Goal: Information Seeking & Learning: Learn about a topic

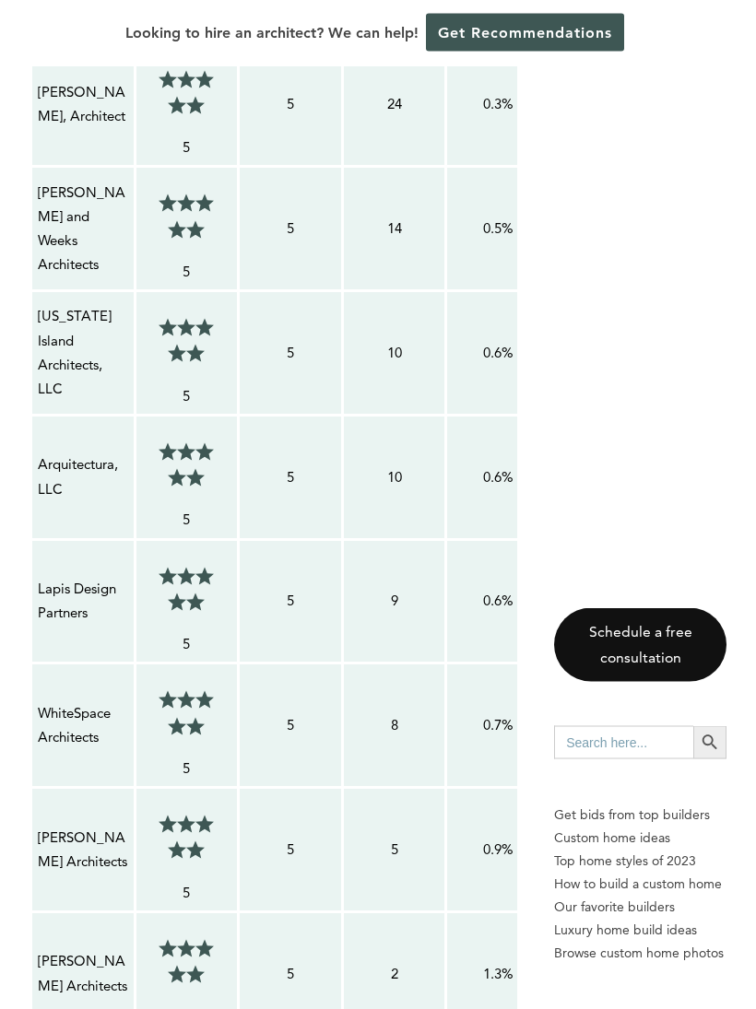
scroll to position [1855, 0]
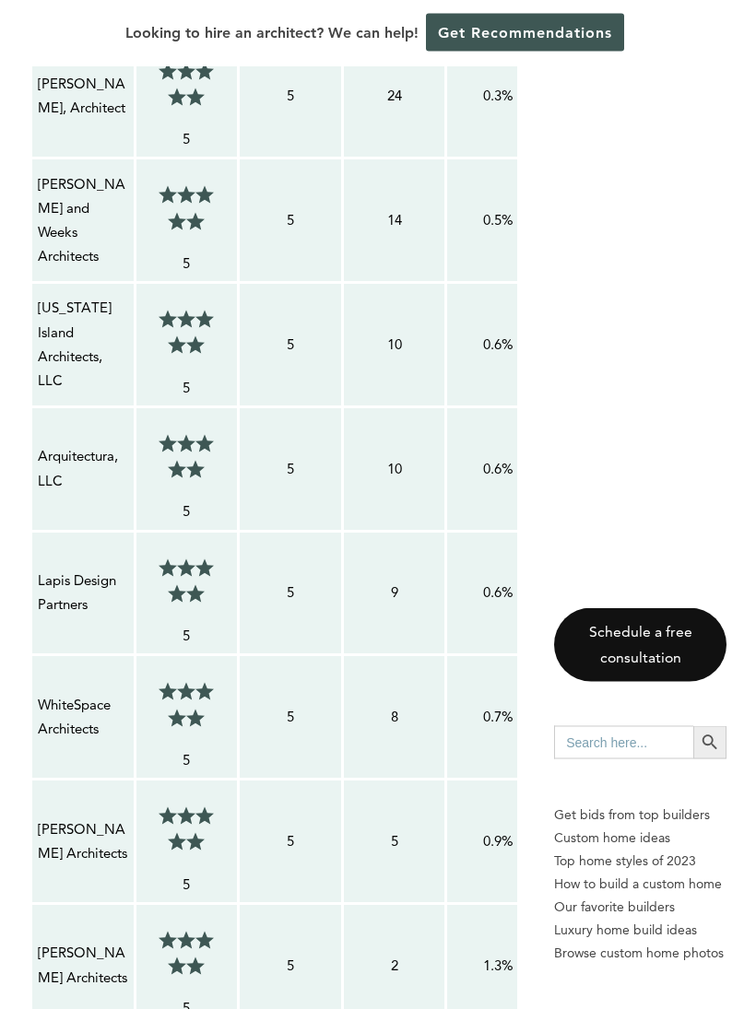
click at [587, 1008] on div "Schedule a free consultation Search for: Search Button Get bids from top builde…" at bounding box center [640, 808] width 172 height 401
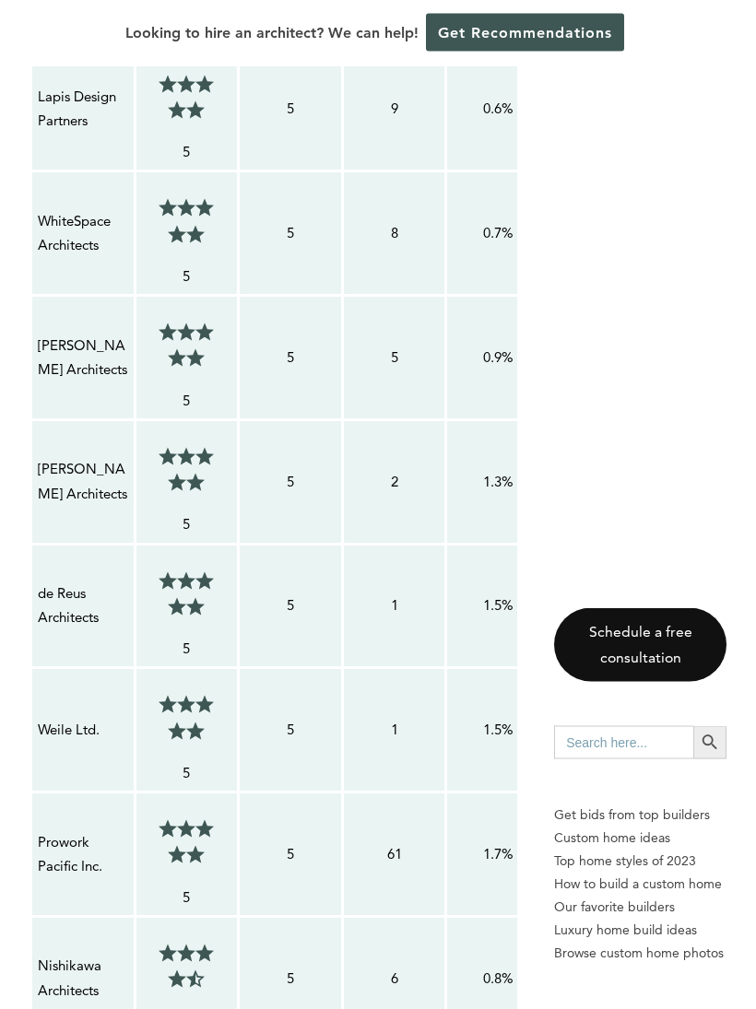
scroll to position [2409, 0]
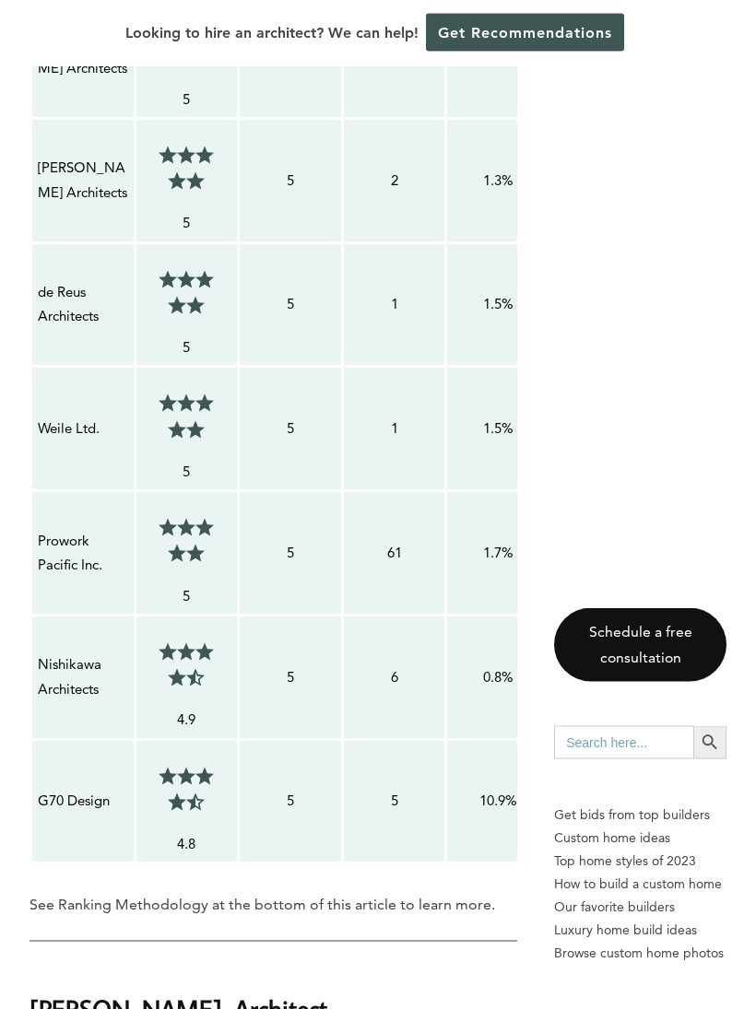
click at [154, 553] on ul at bounding box center [186, 541] width 77 height 72
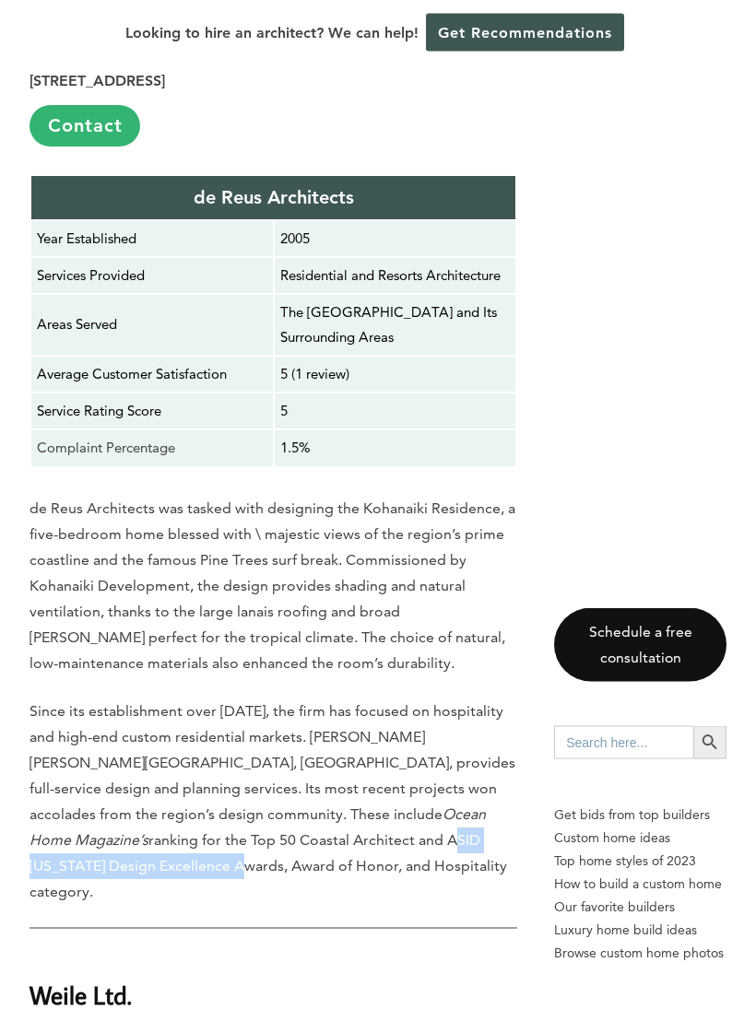
scroll to position [12146, 0]
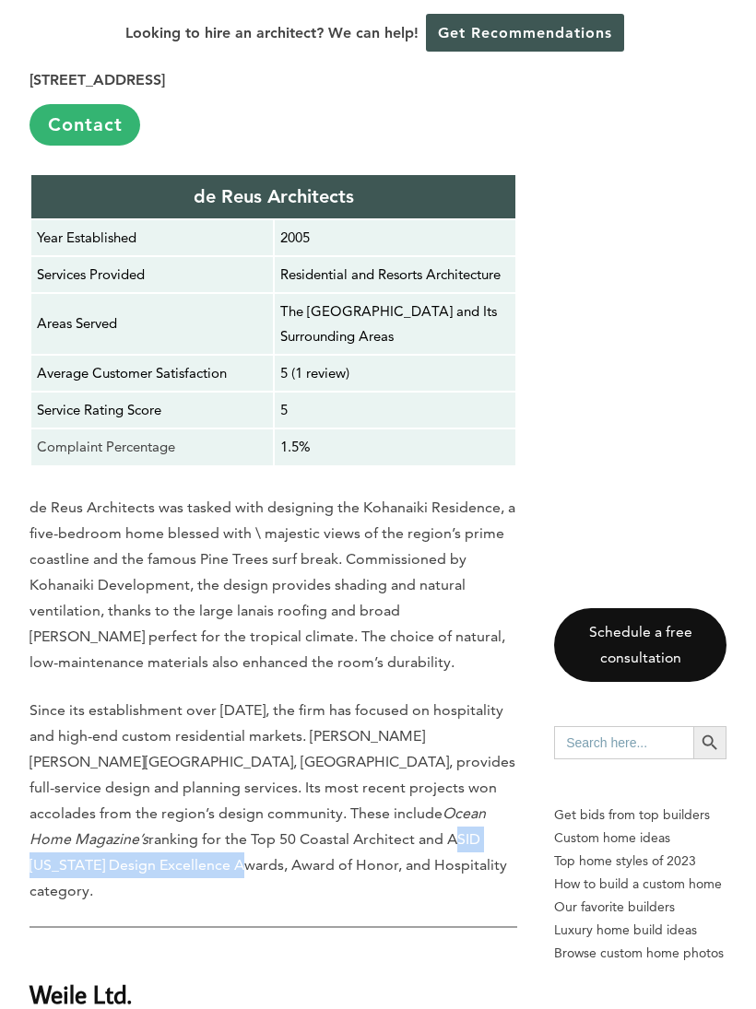
click at [359, 698] on p "Since its establishment over 16 years ago, the firm has focused on hospitality …" at bounding box center [273, 801] width 488 height 206
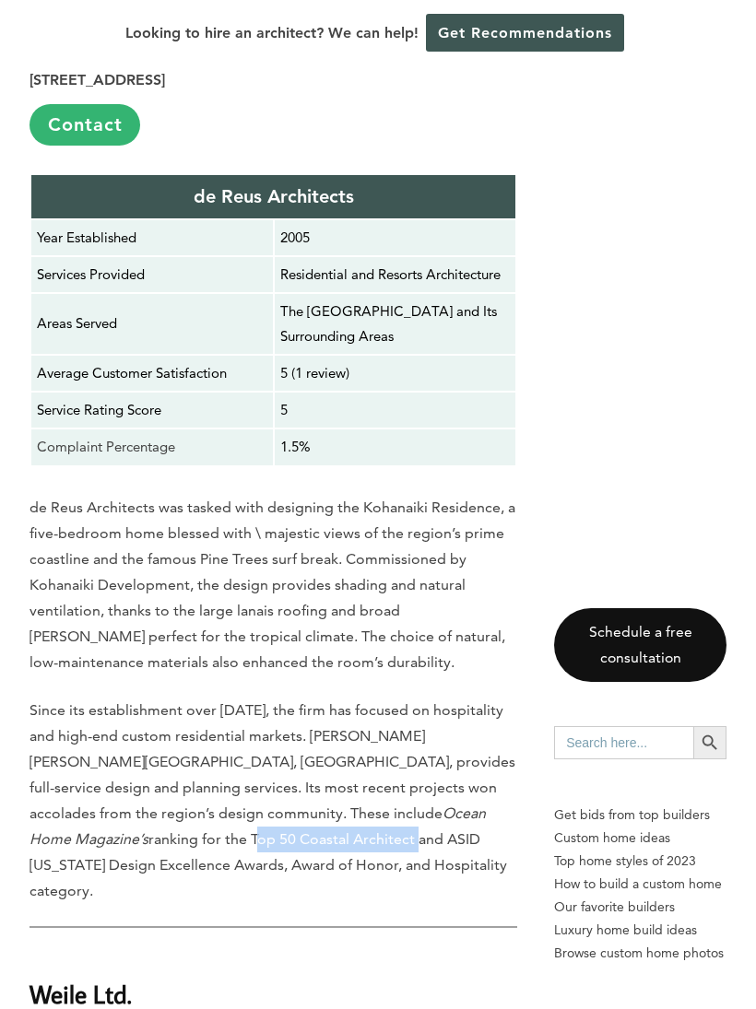
copy p "Top 50 Coastal Architect"
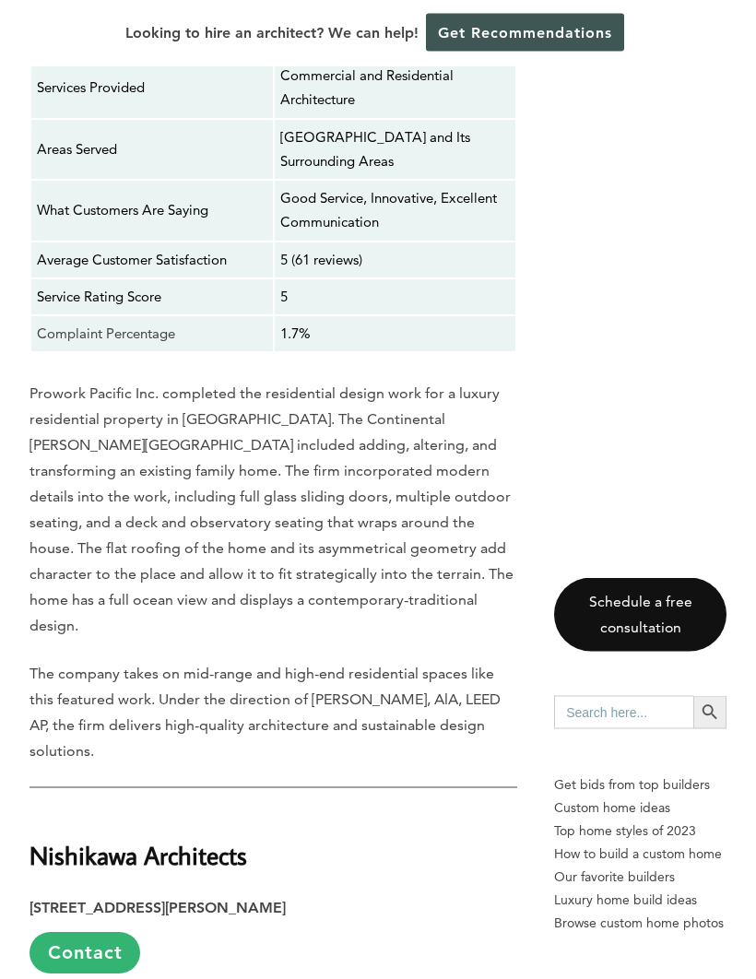
scroll to position [14404, 0]
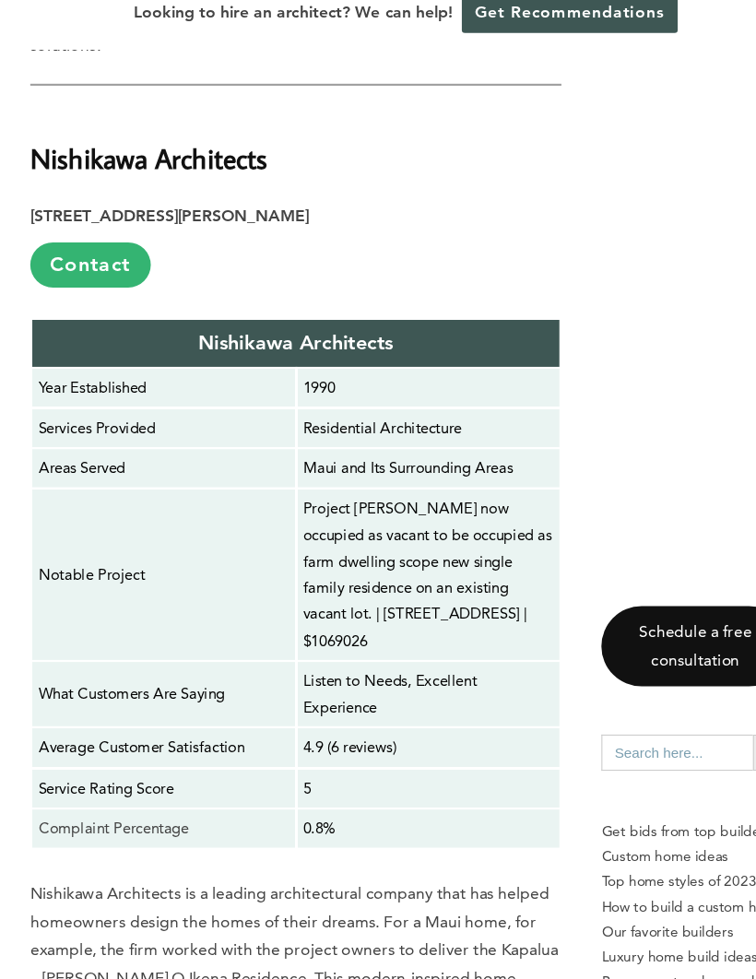
scroll to position [15079, 0]
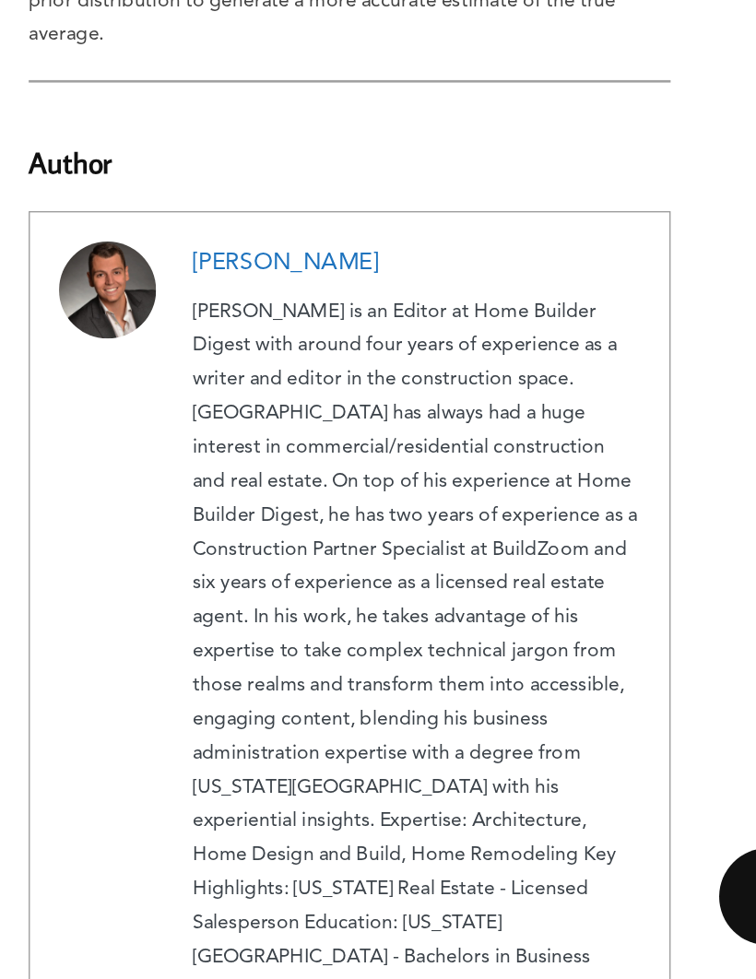
scroll to position [18420, 0]
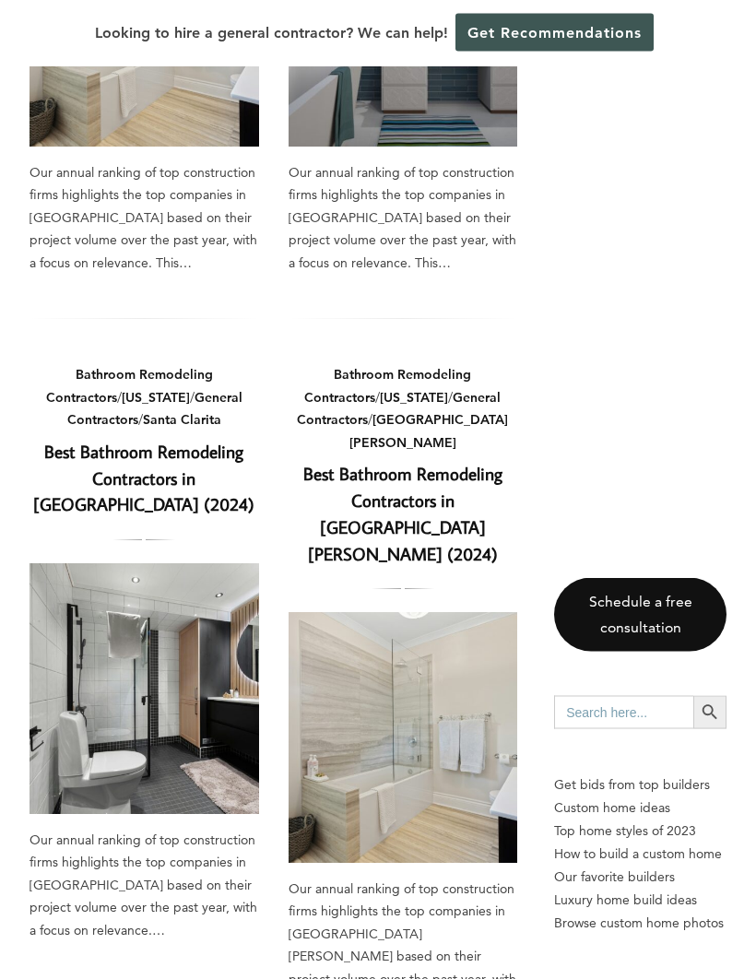
scroll to position [566, 0]
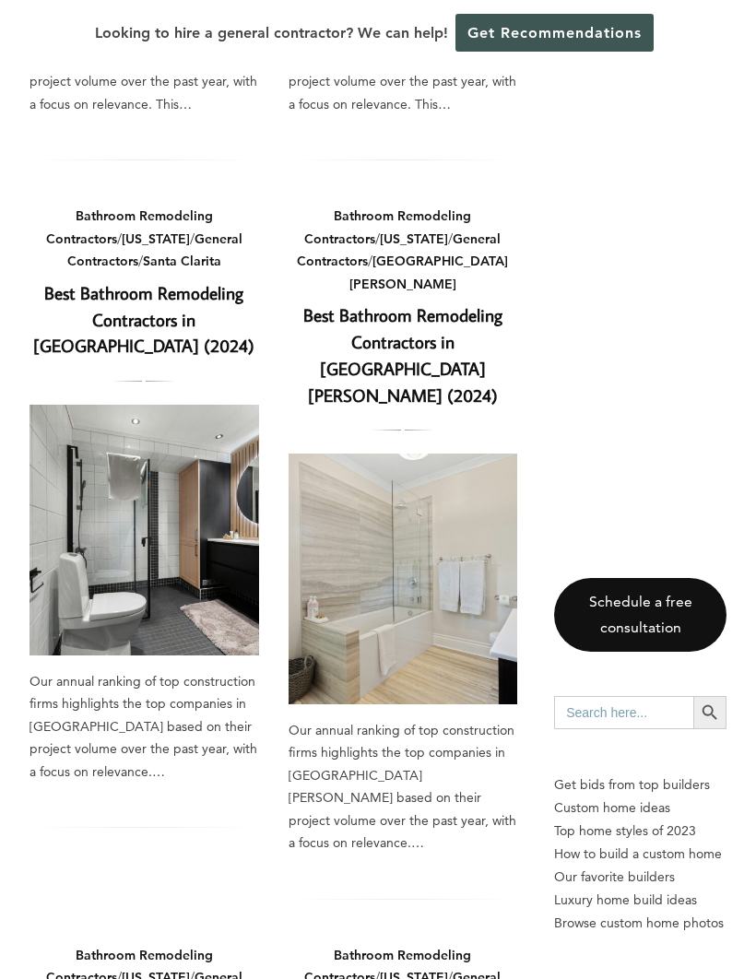
click at [185, 763] on div "Our annual ranking of top construction firms highlights the top companies in Sa…" at bounding box center [144, 726] width 230 height 113
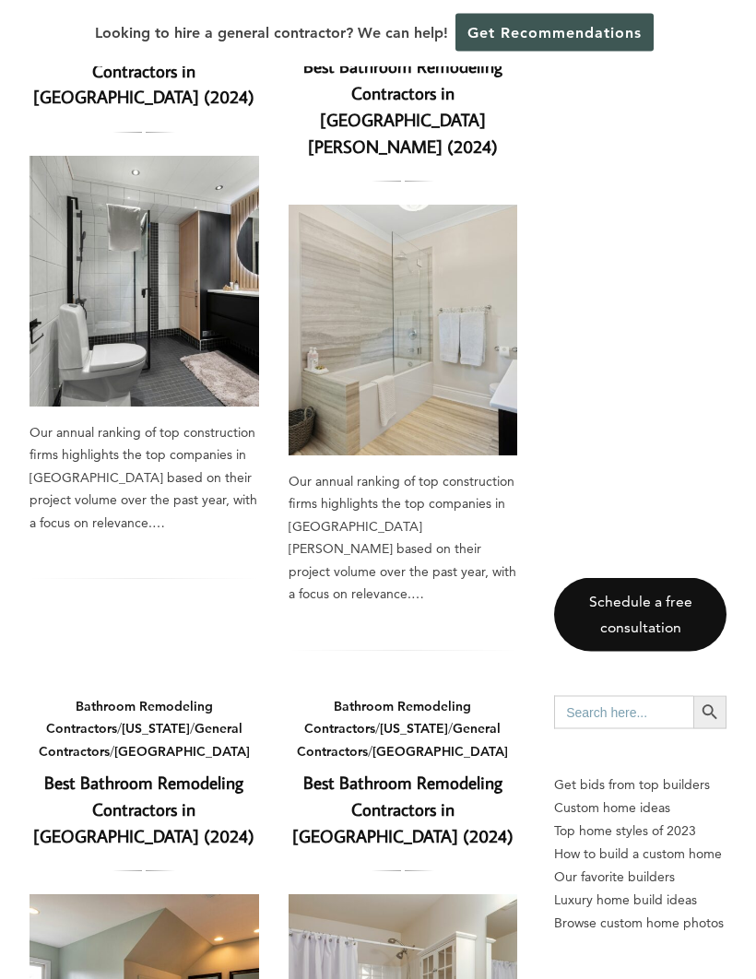
scroll to position [972, 0]
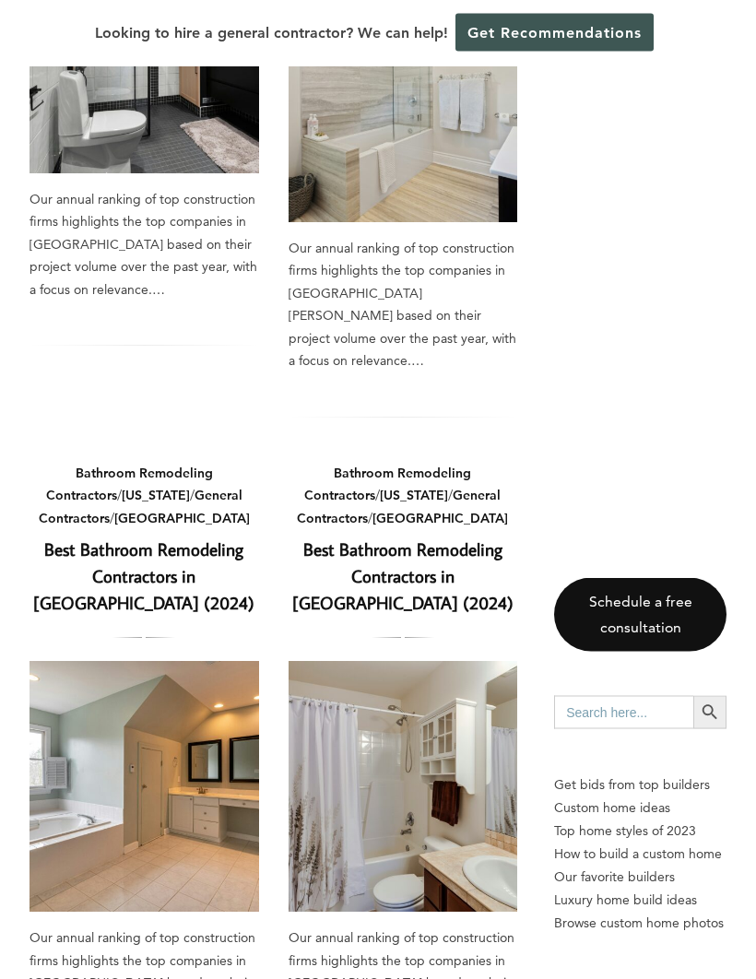
scroll to position [1207, 0]
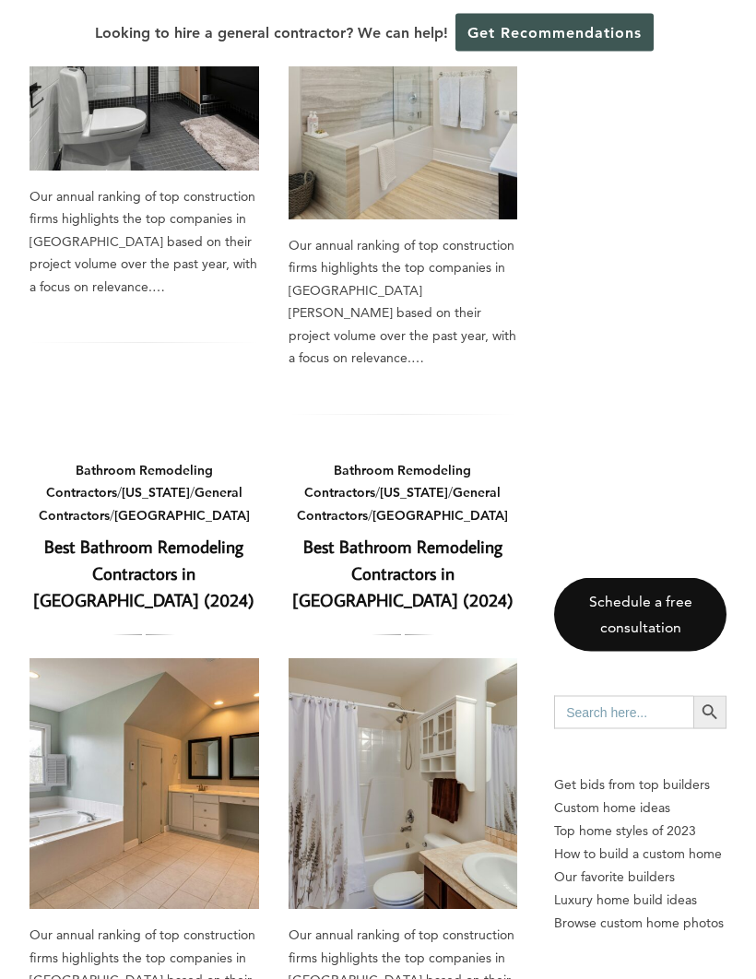
click at [200, 925] on div "Our annual ranking of top construction firms highlights the top companies in Ne…" at bounding box center [144, 981] width 230 height 113
click at [191, 925] on div "Our annual ranking of top construction firms highlights the top companies in Ne…" at bounding box center [144, 981] width 230 height 113
click at [163, 815] on img at bounding box center [144, 784] width 230 height 251
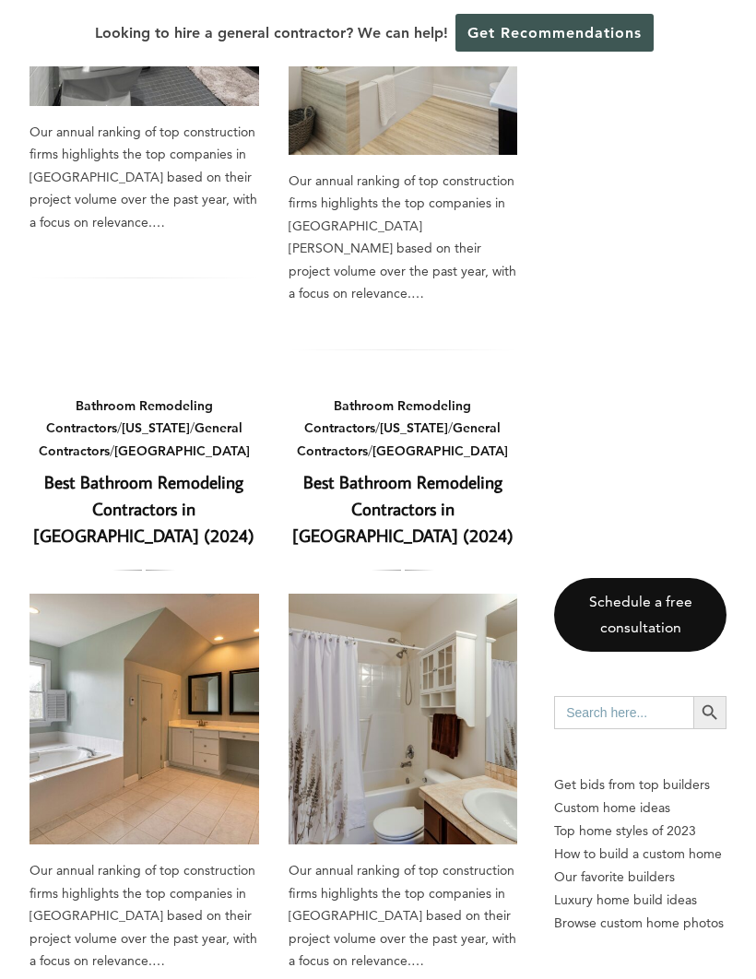
click at [406, 470] on link "Best Bathroom Remodeling Contractors in Laguna Beach (2024)" at bounding box center [402, 508] width 221 height 77
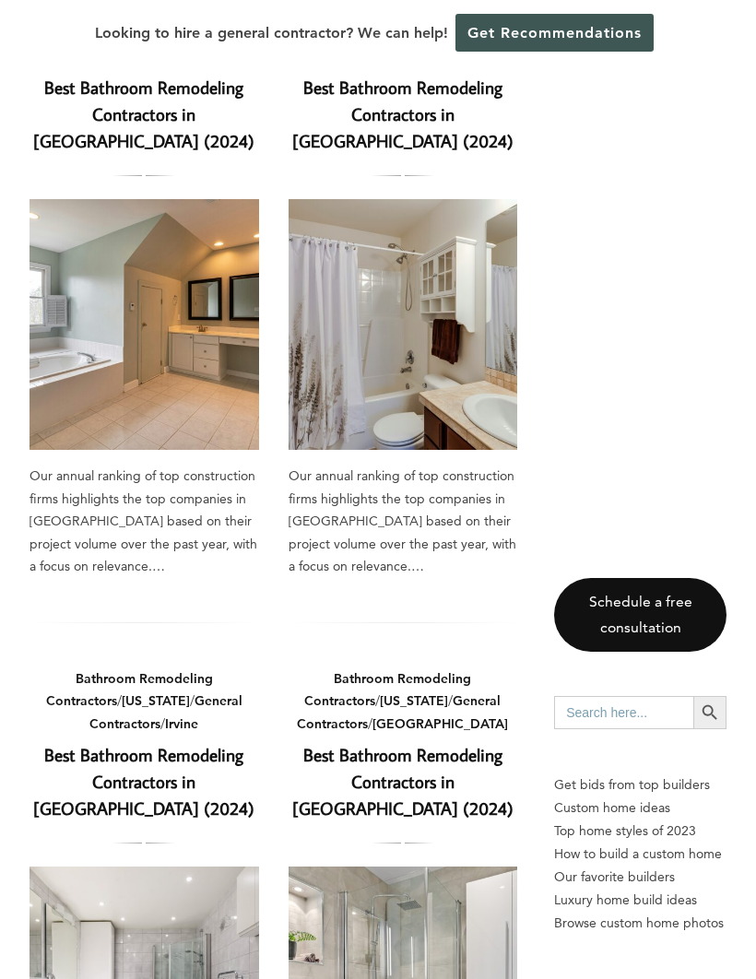
scroll to position [1666, 0]
click at [179, 668] on div "Bathroom Remodeling Contractors / California / General Contractors / Irvine Bes…" at bounding box center [144, 760] width 230 height 184
click at [143, 744] on link "Best Bathroom Remodeling Contractors in [GEOGRAPHIC_DATA] (2024)" at bounding box center [143, 782] width 221 height 77
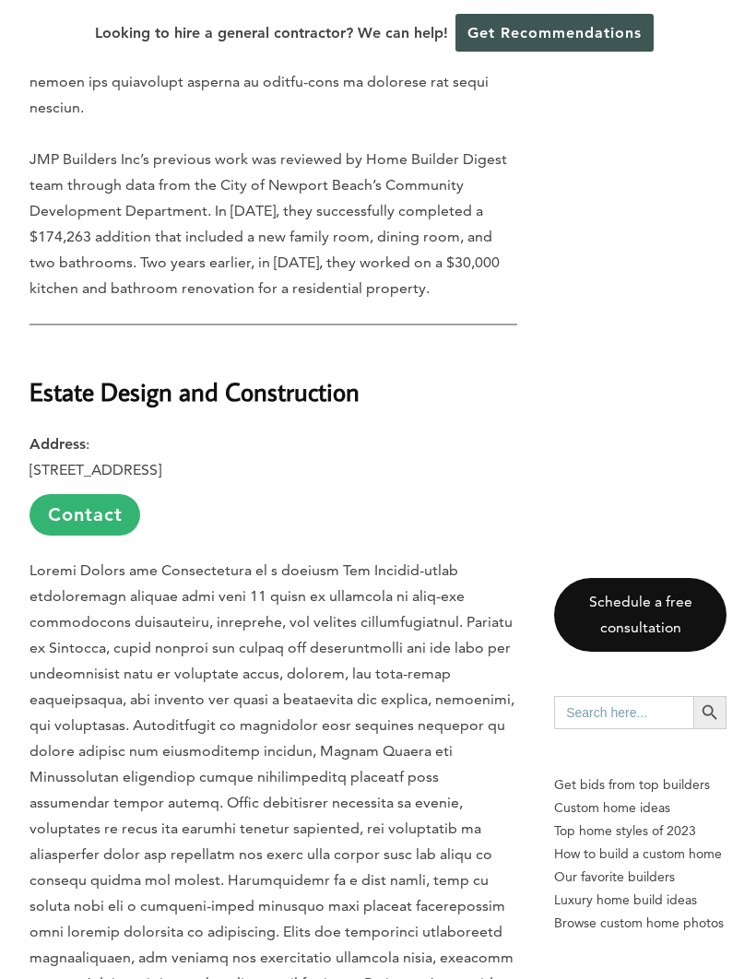
scroll to position [5573, 0]
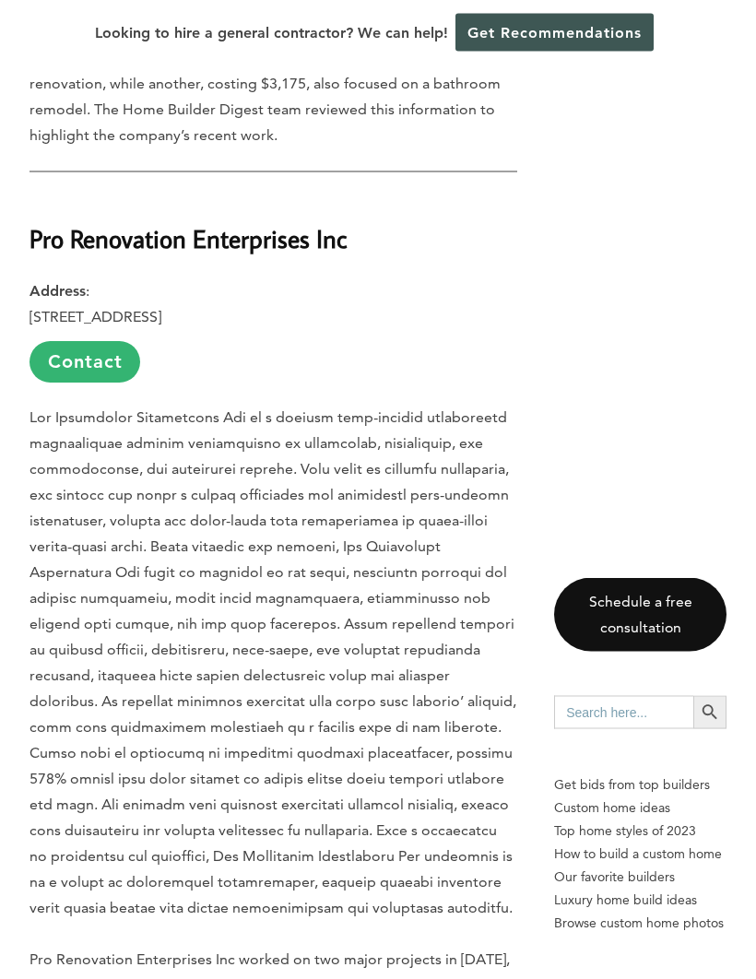
scroll to position [2842, 0]
click at [232, 855] on p "Pro Renovation Enterprises Inc worked on two major projects in [DATE], accordin…" at bounding box center [273, 752] width 488 height 697
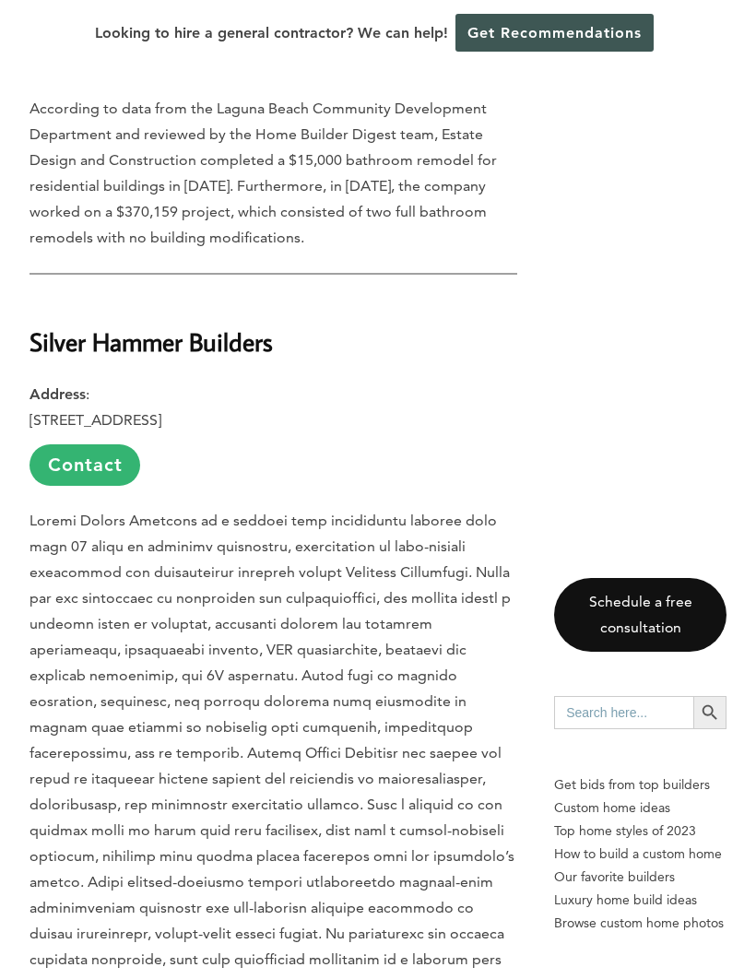
scroll to position [8638, 0]
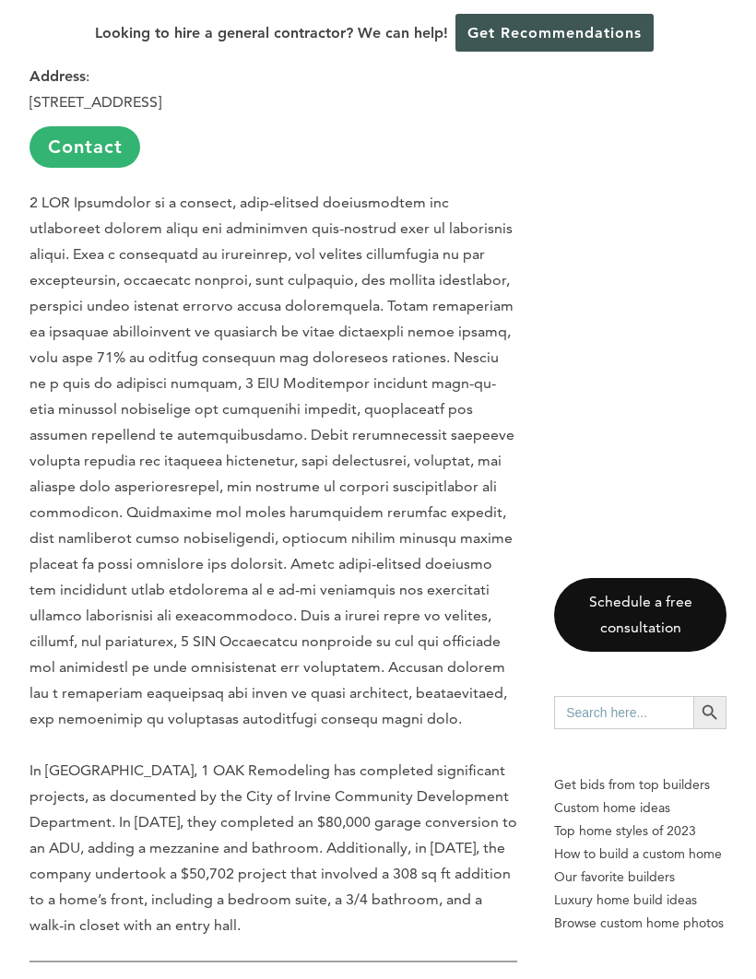
scroll to position [4124, 0]
